Goal: Information Seeking & Learning: Find specific page/section

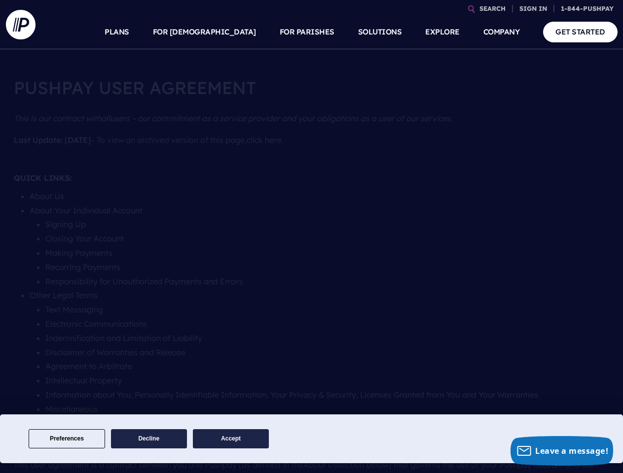
click at [311, 237] on section at bounding box center [311, 236] width 623 height 473
click at [67, 439] on button "Preferences" at bounding box center [67, 438] width 76 height 19
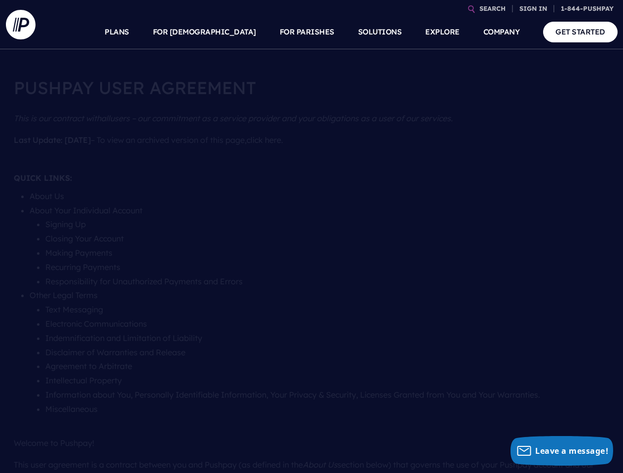
click at [149, 439] on p "Welcome to Pushpay!" at bounding box center [311, 443] width 595 height 22
click at [231, 439] on p "Welcome to Pushpay!" at bounding box center [311, 443] width 595 height 22
click at [492, 8] on link "SEARCH" at bounding box center [492, 8] width 34 height 17
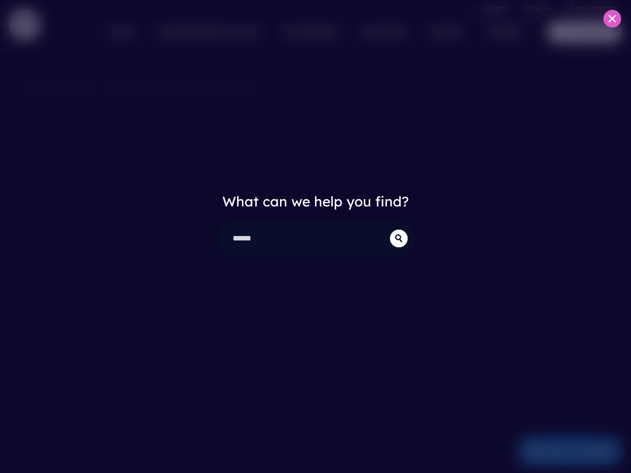
click at [533, 8] on div "What can we help you find?" at bounding box center [315, 236] width 631 height 473
click at [228, 32] on div "What can we help you find?" at bounding box center [315, 236] width 631 height 473
click at [307, 32] on div "What can we help you find?" at bounding box center [315, 236] width 631 height 473
click at [442, 32] on div "What can we help you find?" at bounding box center [315, 236] width 631 height 473
click at [501, 32] on div "What can we help you find?" at bounding box center [315, 236] width 631 height 473
